Goal: Task Accomplishment & Management: Use online tool/utility

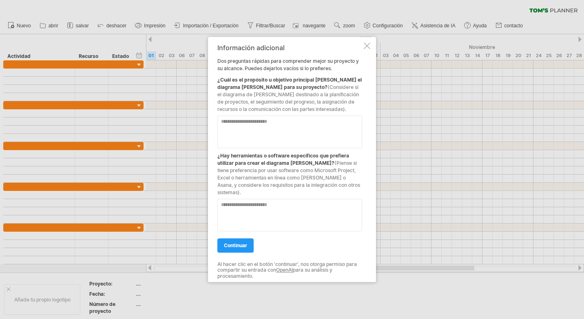
click at [367, 48] on div at bounding box center [367, 45] width 7 height 7
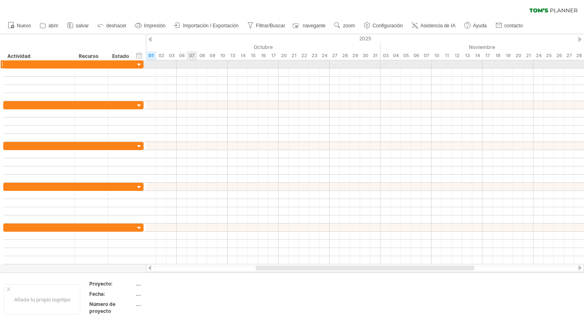
click at [196, 66] on div at bounding box center [365, 64] width 438 height 8
drag, startPoint x: 196, startPoint y: 66, endPoint x: 202, endPoint y: 66, distance: 6.1
click at [202, 66] on div at bounding box center [365, 64] width 438 height 8
click at [184, 64] on div at bounding box center [365, 64] width 438 height 8
click at [224, 62] on div at bounding box center [365, 64] width 438 height 8
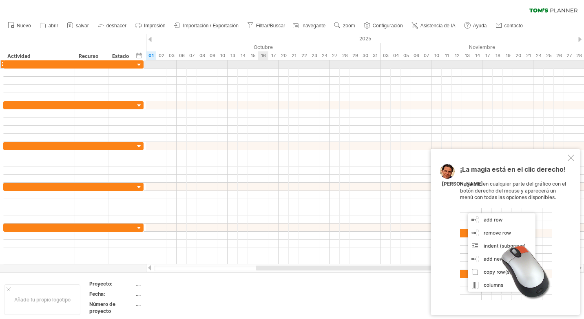
click at [260, 62] on div at bounding box center [365, 64] width 438 height 8
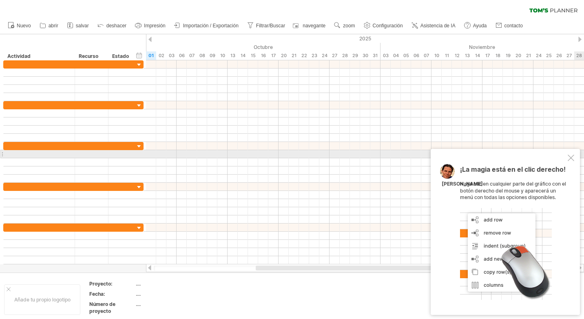
click at [572, 158] on div at bounding box center [571, 158] width 7 height 7
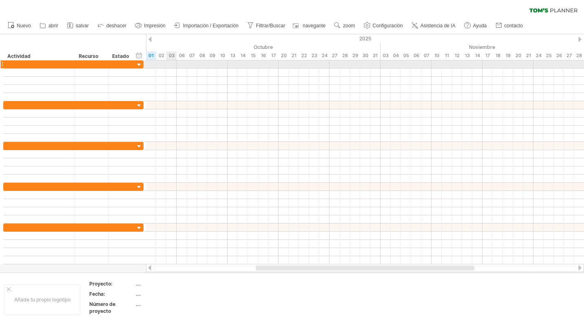
click at [172, 63] on div at bounding box center [365, 64] width 438 height 8
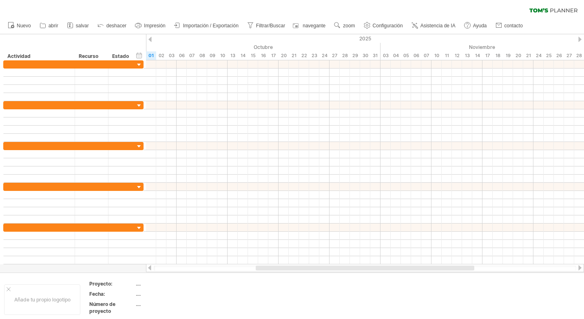
click at [150, 41] on div at bounding box center [149, 39] width 3 height 5
click at [150, 40] on div at bounding box center [149, 39] width 3 height 5
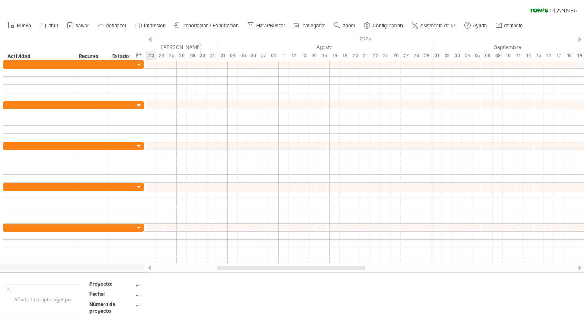
click at [150, 40] on div at bounding box center [149, 39] width 3 height 5
drag, startPoint x: 242, startPoint y: 294, endPoint x: 244, endPoint y: 279, distance: 15.2
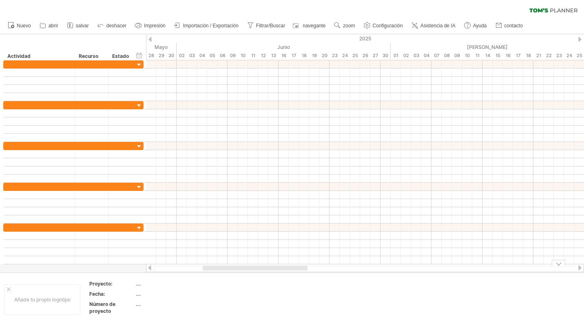
click at [244, 290] on td at bounding box center [242, 299] width 64 height 38
click at [580, 39] on div at bounding box center [579, 39] width 3 height 5
click at [582, 40] on div "2025" at bounding box center [447, 38] width 1784 height 9
click at [581, 40] on div at bounding box center [579, 39] width 3 height 5
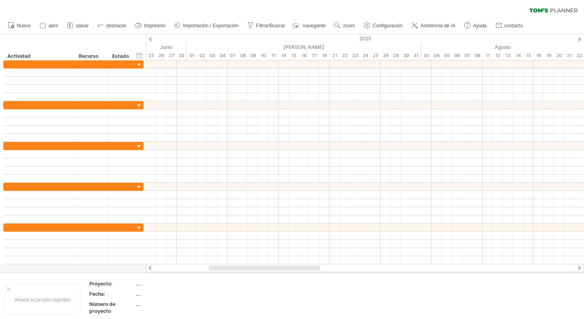
click at [580, 40] on div at bounding box center [579, 39] width 3 height 5
click at [579, 40] on div at bounding box center [579, 39] width 3 height 5
click at [150, 39] on div at bounding box center [149, 39] width 3 height 5
click at [151, 39] on div at bounding box center [149, 39] width 3 height 5
click at [192, 54] on div "01" at bounding box center [192, 55] width 10 height 9
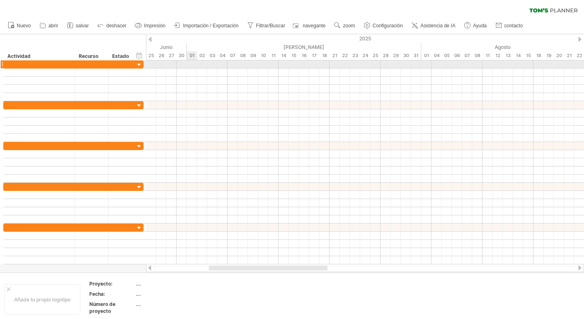
click at [193, 61] on div at bounding box center [365, 64] width 438 height 8
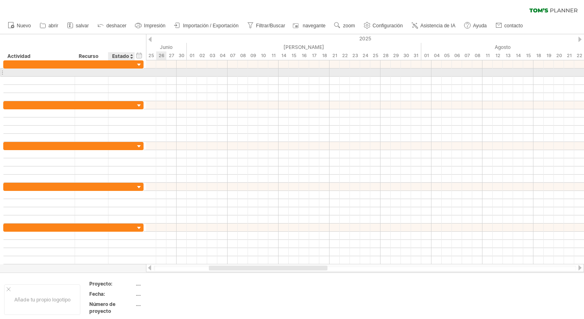
click at [125, 72] on div at bounding box center [122, 73] width 18 height 8
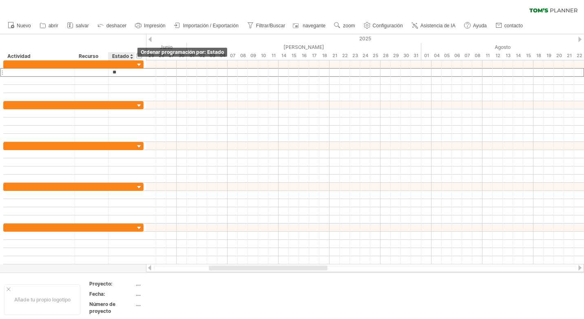
type input "*"
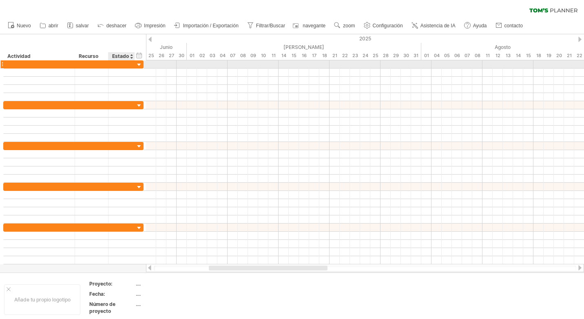
click at [140, 66] on div at bounding box center [139, 65] width 8 height 8
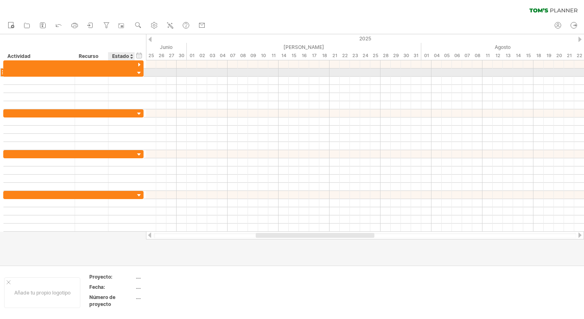
click at [139, 73] on div at bounding box center [139, 73] width 8 height 8
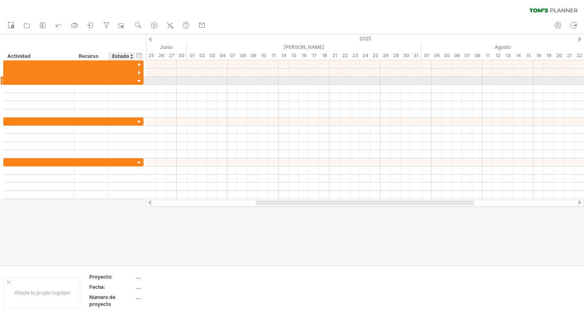
click at [140, 83] on div at bounding box center [139, 81] width 8 height 8
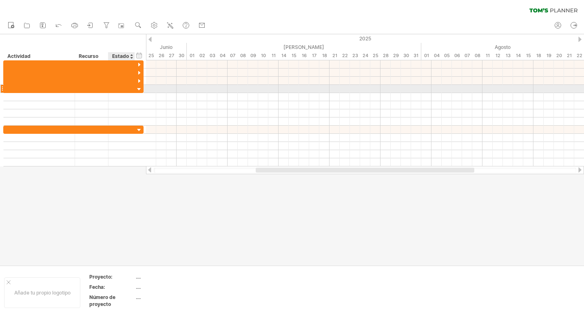
click at [140, 90] on div at bounding box center [139, 90] width 8 height 8
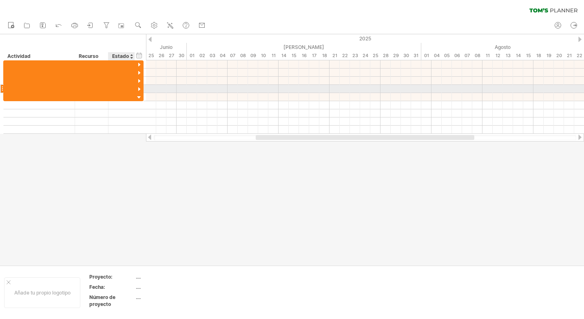
click at [137, 88] on div at bounding box center [139, 90] width 8 height 8
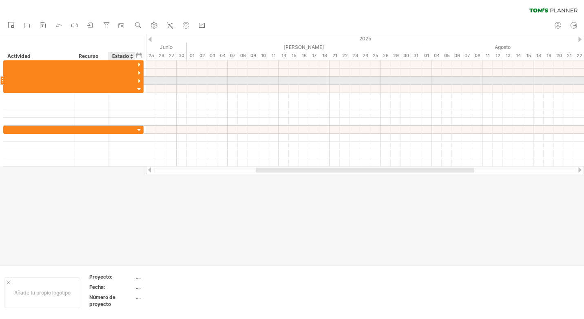
click at [141, 81] on div at bounding box center [139, 81] width 8 height 8
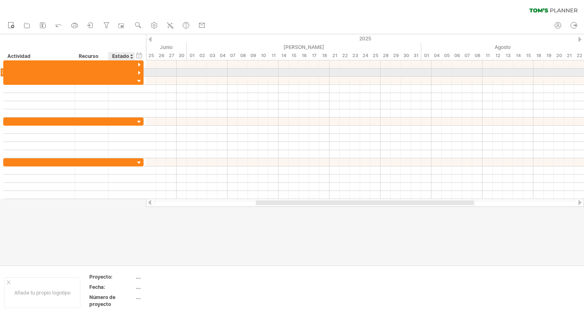
click at [139, 72] on div at bounding box center [139, 73] width 8 height 8
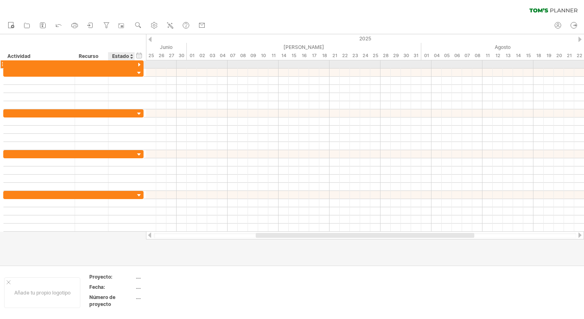
click at [139, 62] on div at bounding box center [139, 65] width 8 height 8
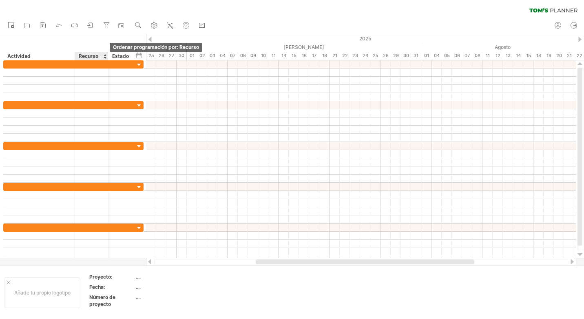
click at [104, 55] on div at bounding box center [104, 56] width 3 height 8
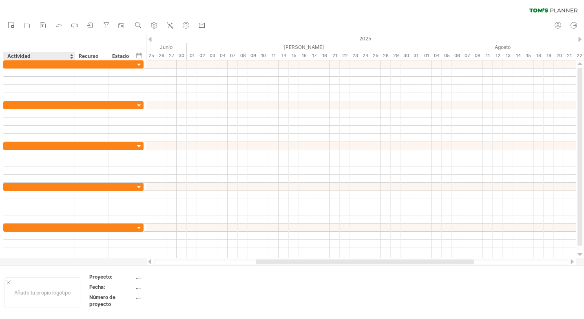
click at [39, 53] on div "Actividad" at bounding box center [38, 56] width 63 height 8
click at [72, 57] on div at bounding box center [71, 56] width 3 height 8
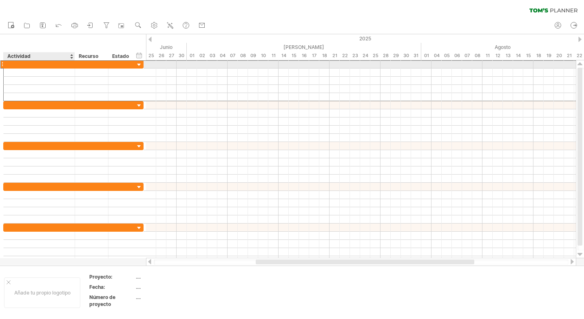
click at [49, 66] on div at bounding box center [39, 64] width 63 height 8
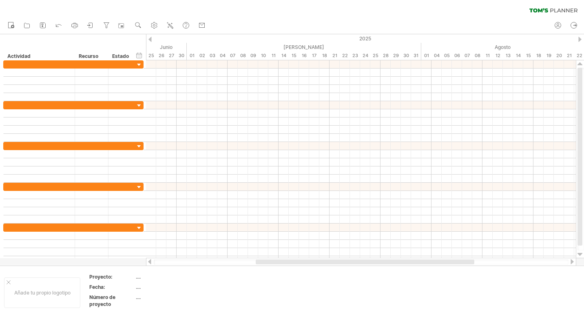
click at [537, 11] on icon at bounding box center [538, 10] width 19 height 4
click at [547, 11] on icon at bounding box center [538, 10] width 19 height 4
click at [181, 60] on div "30" at bounding box center [182, 55] width 10 height 9
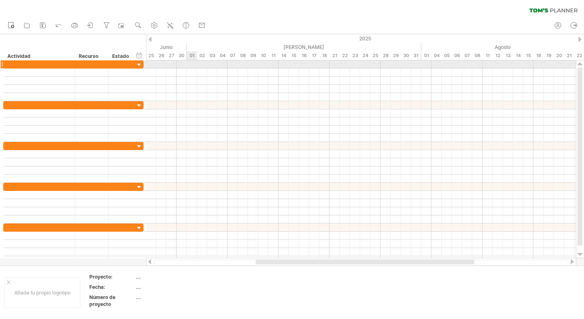
click at [188, 61] on div at bounding box center [361, 64] width 430 height 8
click at [204, 65] on div at bounding box center [361, 64] width 430 height 8
click at [212, 64] on div at bounding box center [361, 64] width 430 height 8
click at [191, 64] on div at bounding box center [361, 64] width 430 height 8
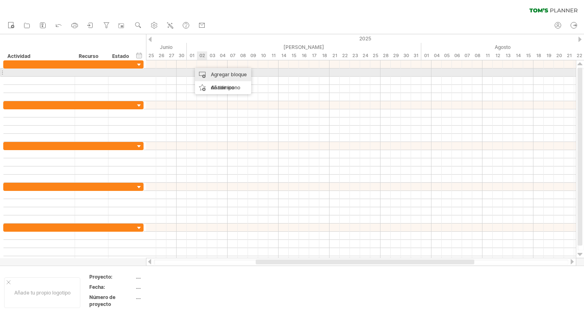
click at [206, 73] on div "Agregar bloque de tiempo" at bounding box center [223, 81] width 56 height 26
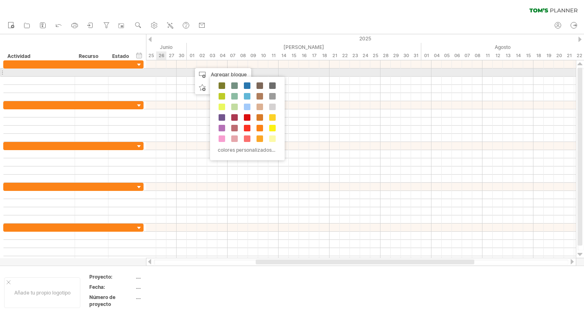
click at [160, 72] on div at bounding box center [361, 73] width 430 height 8
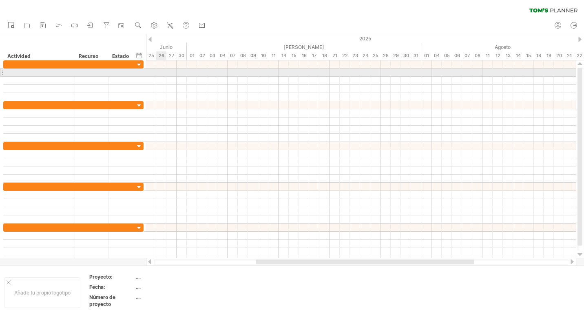
click at [160, 72] on div at bounding box center [361, 73] width 430 height 8
click at [193, 73] on div at bounding box center [361, 73] width 430 height 8
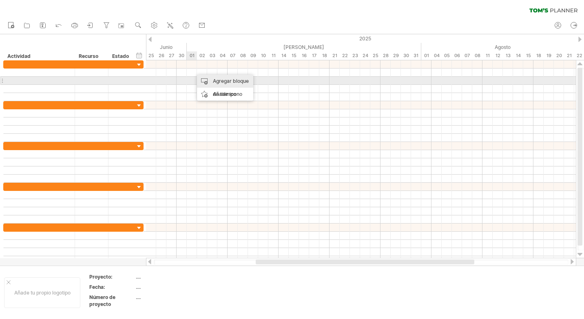
click at [230, 79] on div "Agregar bloque de tiempo" at bounding box center [225, 88] width 56 height 26
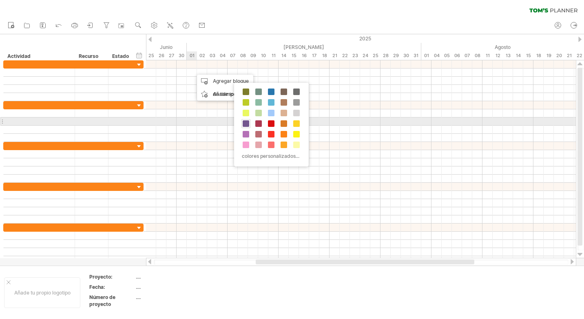
click at [246, 121] on span at bounding box center [246, 123] width 7 height 7
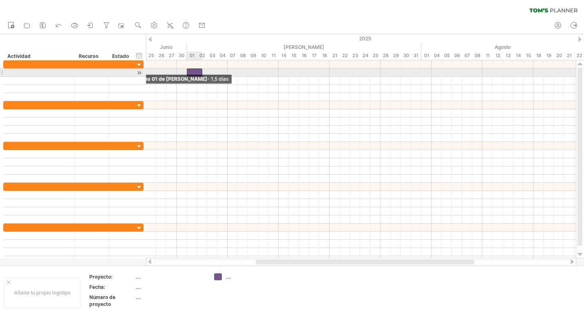
drag, startPoint x: 191, startPoint y: 73, endPoint x: 186, endPoint y: 73, distance: 4.5
click at [186, 73] on span at bounding box center [186, 73] width 3 height 8
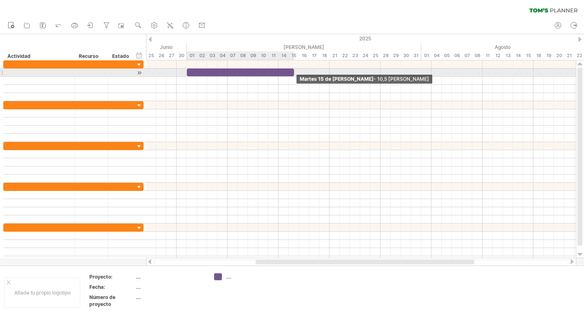
drag, startPoint x: 201, startPoint y: 72, endPoint x: 291, endPoint y: 72, distance: 90.1
click at [291, 72] on div at bounding box center [240, 73] width 107 height 8
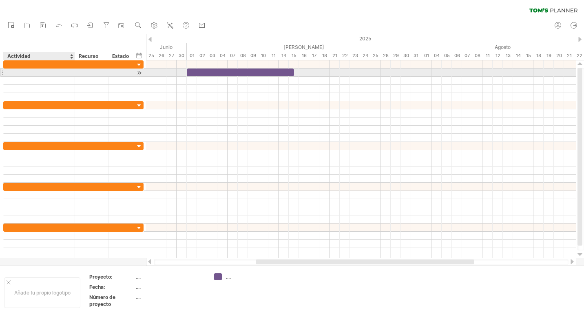
click at [33, 70] on div at bounding box center [39, 73] width 63 height 8
click at [15, 71] on div at bounding box center [39, 73] width 63 height 8
type input "**********"
click at [89, 71] on div at bounding box center [91, 73] width 25 height 8
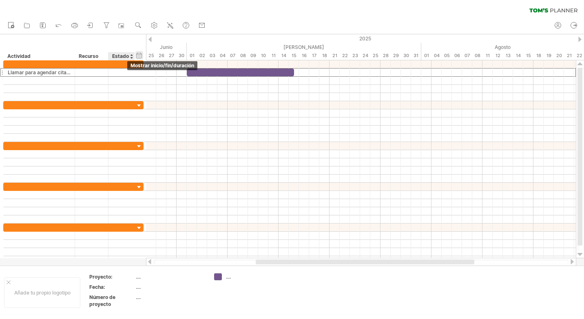
click at [138, 56] on div "hide start/end/duration Mostrar inicio/fin/duración" at bounding box center [139, 55] width 8 height 9
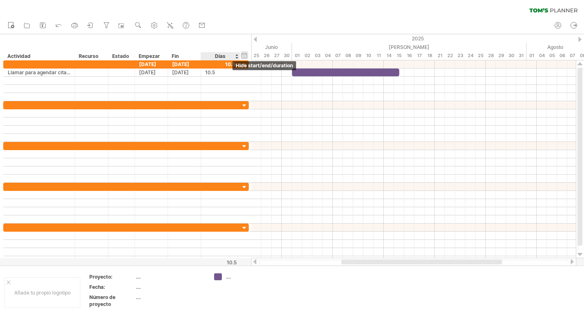
click at [244, 55] on div "hide start/end/duration Mostrar inicio/fin/duración" at bounding box center [245, 55] width 8 height 9
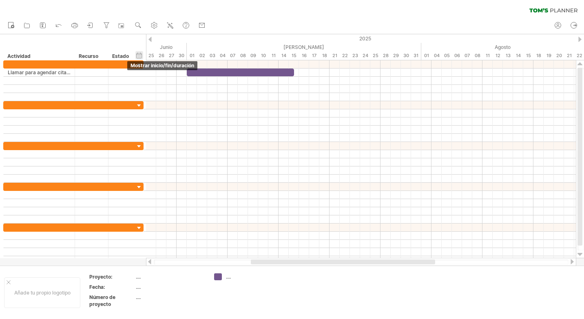
click at [142, 57] on div "hide start/end/duration Mostrar inicio/fin/duración" at bounding box center [139, 55] width 8 height 9
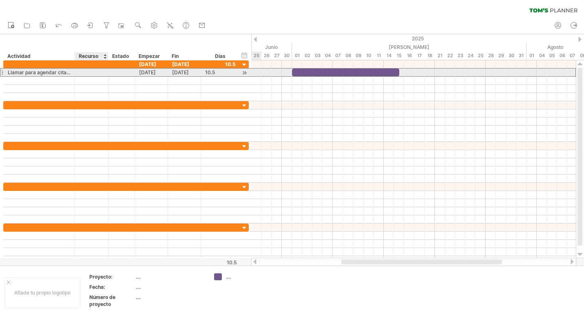
click at [88, 74] on div at bounding box center [91, 73] width 25 height 8
click at [88, 74] on input "text" at bounding box center [91, 73] width 25 height 8
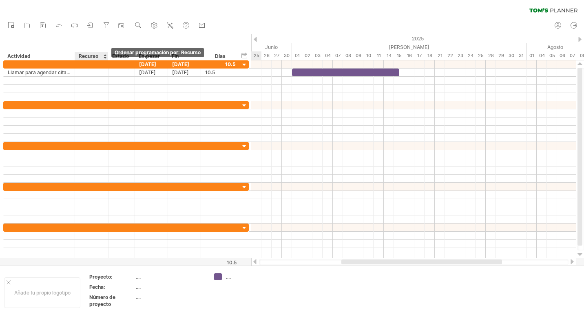
click at [106, 58] on div at bounding box center [104, 56] width 3 height 8
click at [198, 51] on div "hide start/end/duration Mostrar inicio/fin/duración ******** Actividad ********…" at bounding box center [125, 47] width 251 height 26
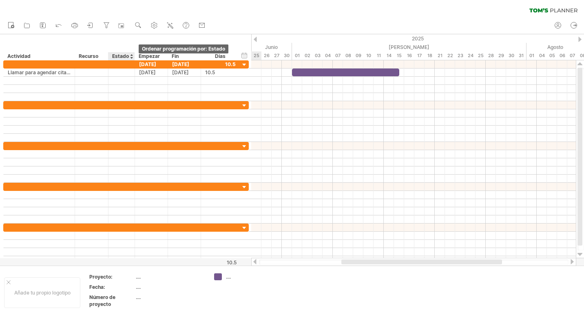
click at [130, 55] on div at bounding box center [131, 56] width 3 height 8
click at [159, 44] on div "hide start/end/duration Mostrar inicio/fin/duración ******** Actividad ********…" at bounding box center [125, 47] width 251 height 26
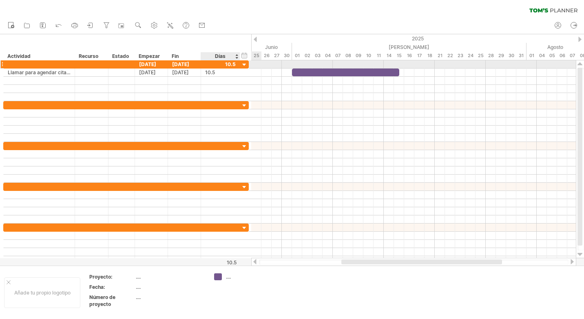
click at [245, 64] on div at bounding box center [245, 65] width 8 height 8
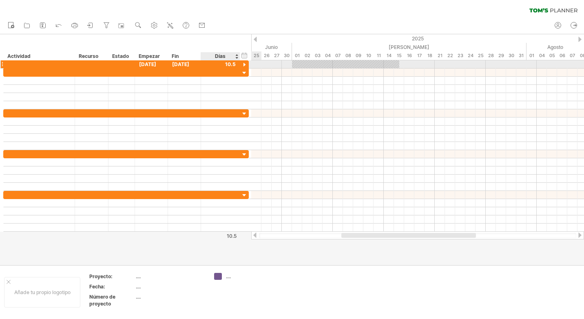
click at [245, 64] on div at bounding box center [245, 65] width 8 height 8
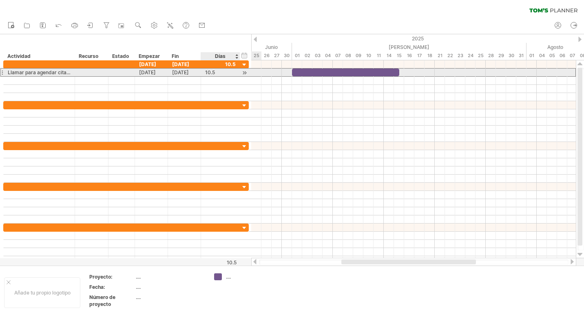
click at [219, 71] on div "10.5" at bounding box center [220, 73] width 31 height 8
type input "**"
click at [75, 73] on div at bounding box center [91, 73] width 33 height 8
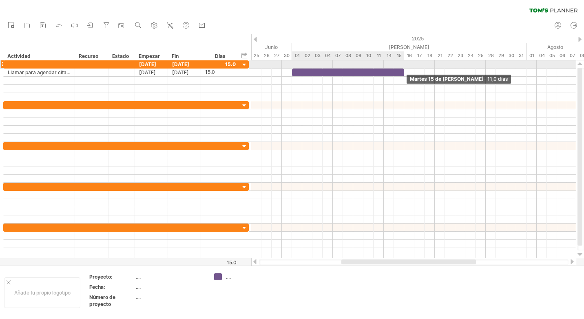
drag, startPoint x: 443, startPoint y: 71, endPoint x: 401, endPoint y: 64, distance: 43.4
click at [401, 64] on div "Martes 15 de [PERSON_NAME] - 11,0 [PERSON_NAME] Martes 01 de [PERSON_NAME] - 1,…" at bounding box center [413, 159] width 325 height 198
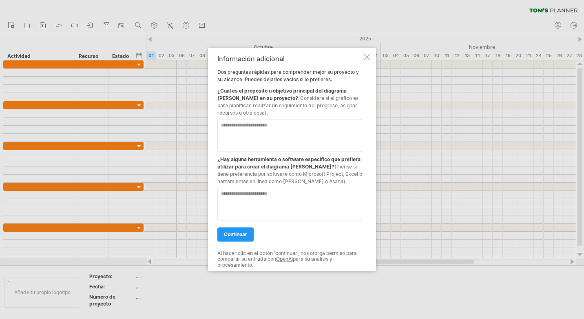
click at [366, 54] on div at bounding box center [367, 56] width 7 height 7
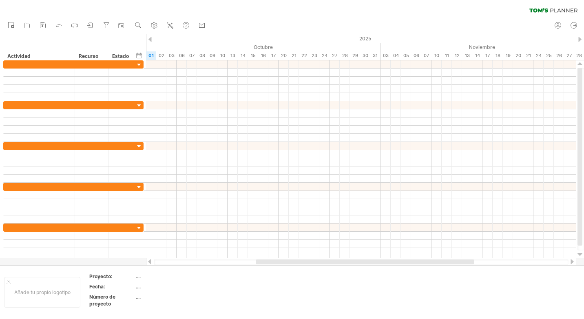
click at [151, 39] on div at bounding box center [149, 39] width 3 height 5
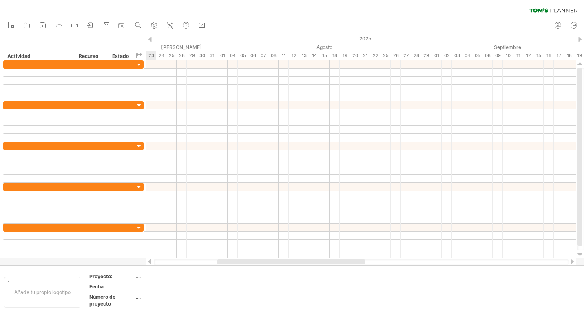
click at [151, 39] on div at bounding box center [149, 39] width 3 height 5
click at [227, 55] on div "04" at bounding box center [222, 55] width 10 height 9
drag, startPoint x: 227, startPoint y: 55, endPoint x: 241, endPoint y: 54, distance: 13.9
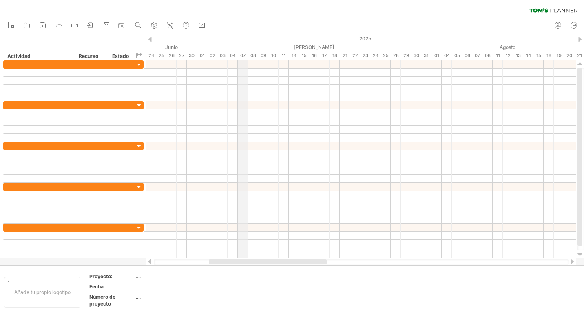
click at [239, 55] on div "07" at bounding box center [243, 55] width 10 height 9
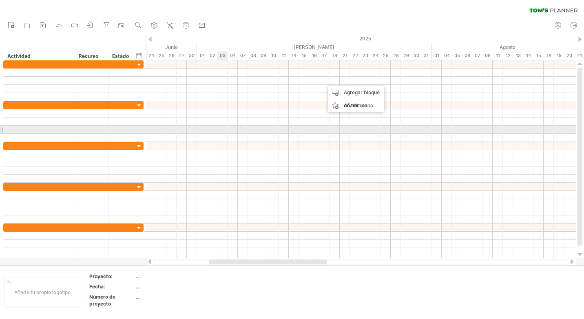
click at [224, 126] on div at bounding box center [361, 130] width 430 height 8
